Goal: Task Accomplishment & Management: Use online tool/utility

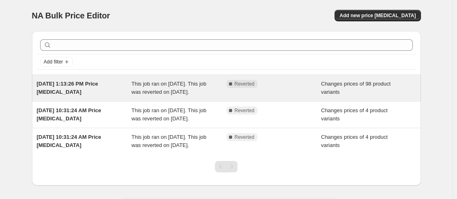
click at [76, 82] on span "Sep 11, 2025, 1:13:26 PM Price change job" at bounding box center [67, 88] width 61 height 14
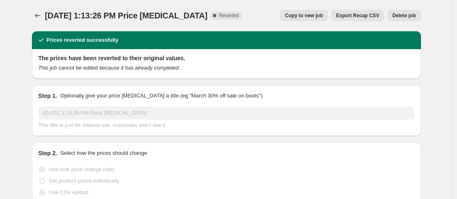
click at [373, 19] on button "Export Recap CSV" at bounding box center [357, 15] width 53 height 11
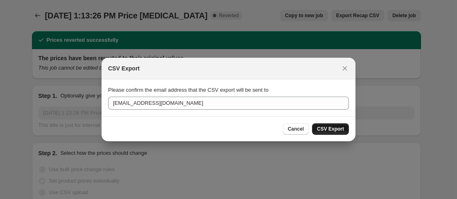
click at [330, 130] on span "CSV Export" at bounding box center [330, 129] width 27 height 7
